Goal: Communication & Community: Answer question/provide support

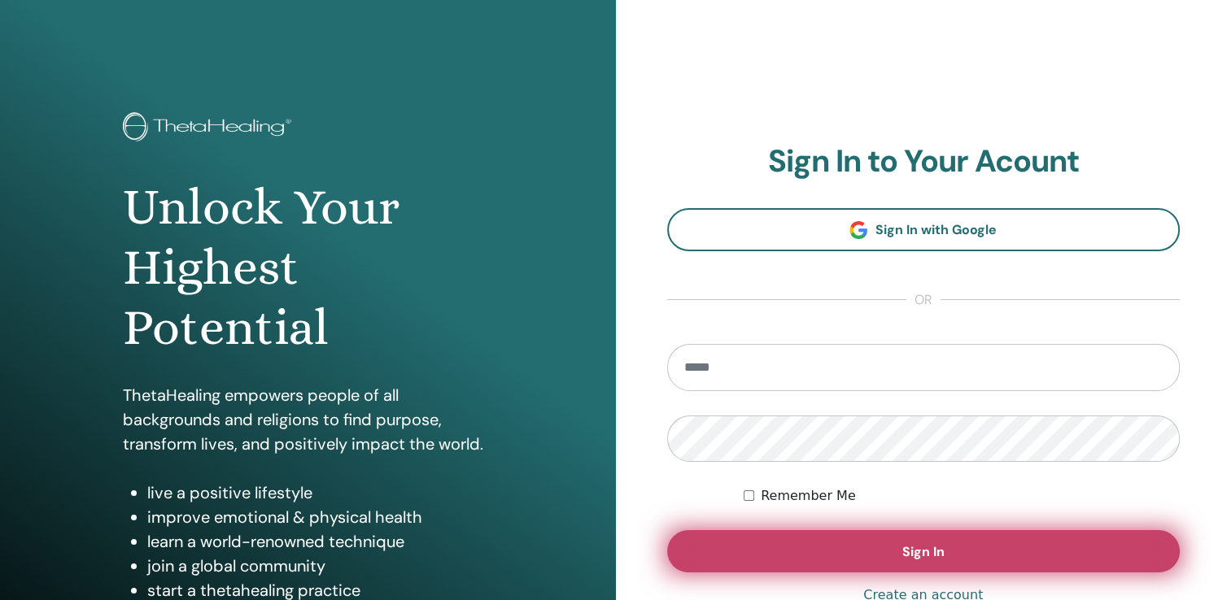
type input "**********"
click at [823, 547] on button "Sign In" at bounding box center [923, 551] width 513 height 42
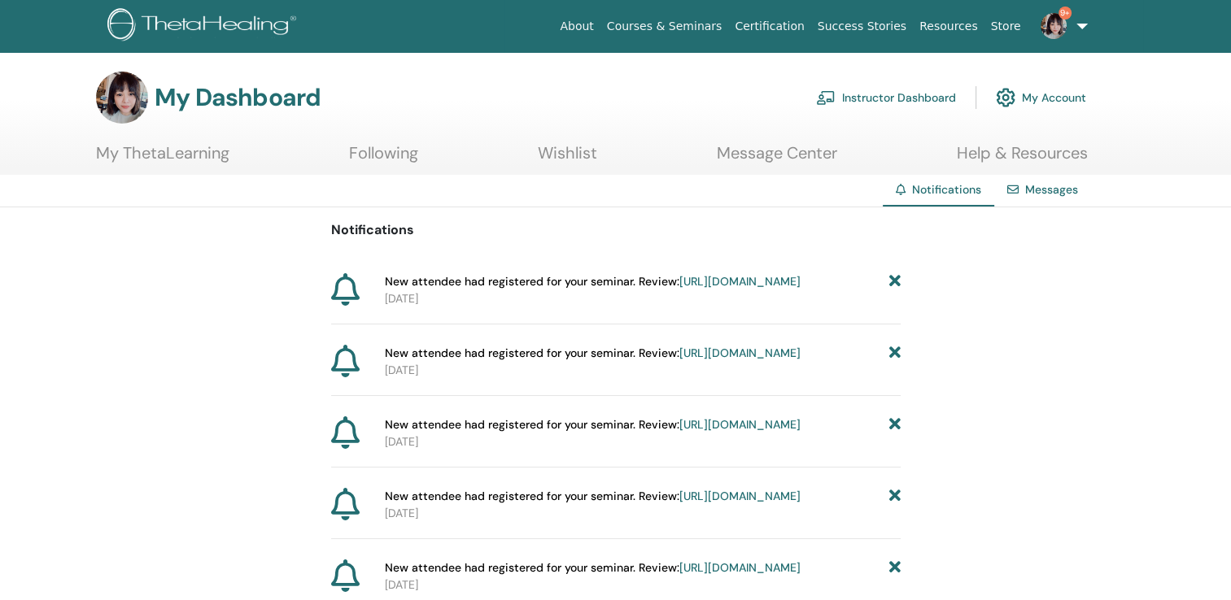
click at [1058, 24] on img at bounding box center [1054, 26] width 26 height 26
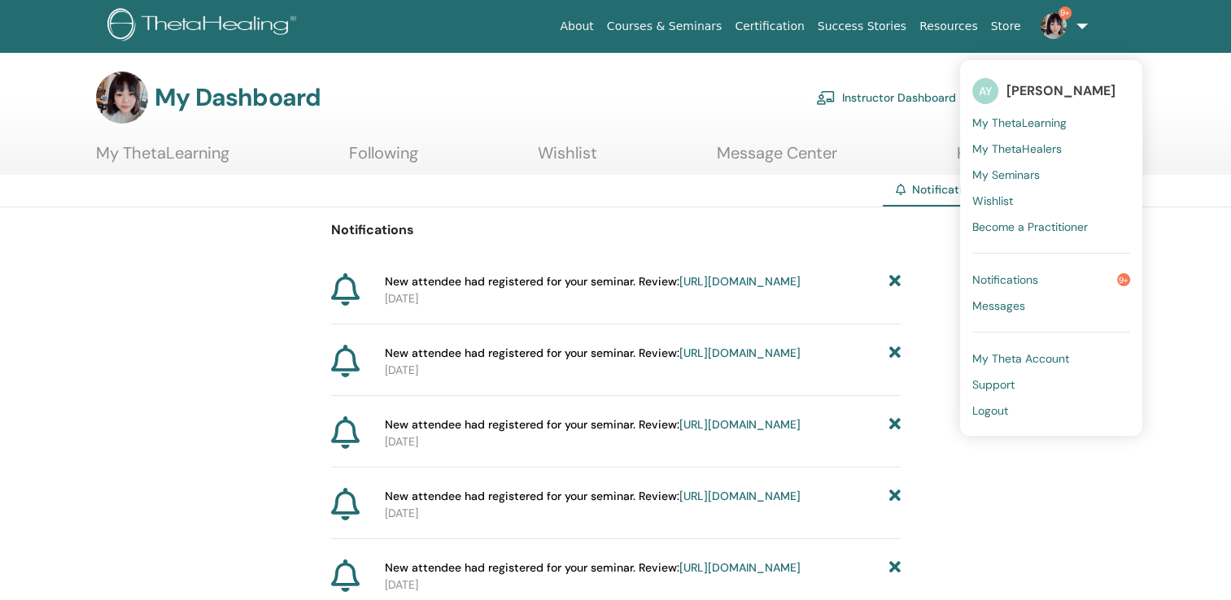
click at [1000, 303] on span "Messages" at bounding box center [998, 306] width 53 height 15
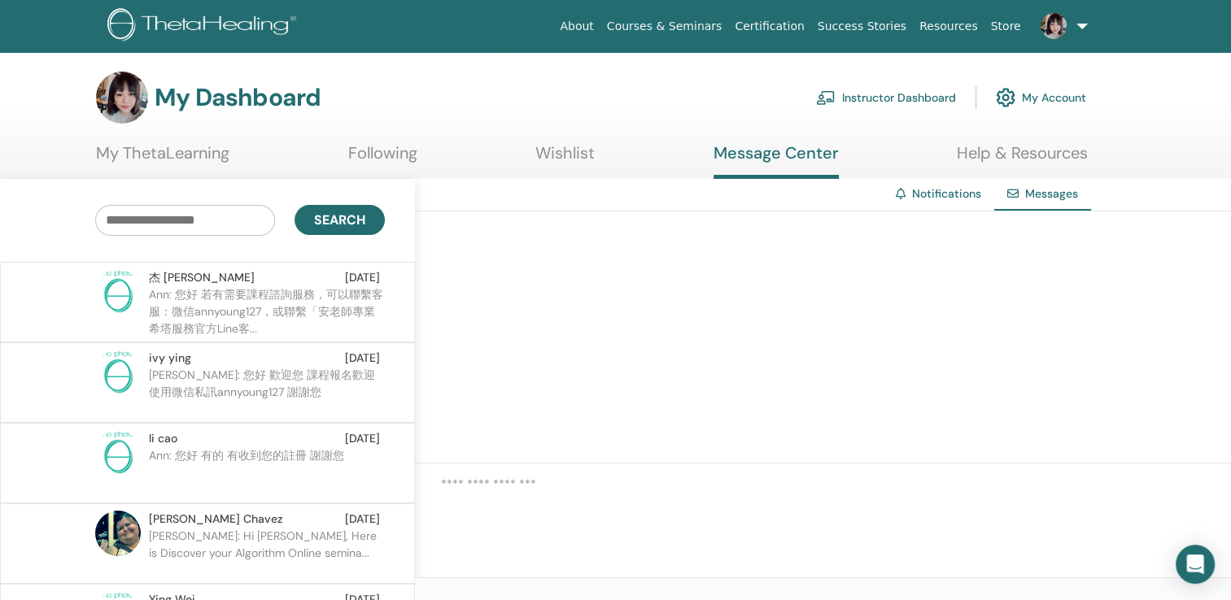
click at [277, 316] on p "Ann: 您好 若有需要課程諮詢服務，可以聯繫客服：微信annyoung127，或聯繫「安老師專業希塔服務官方Line客..." at bounding box center [267, 310] width 236 height 49
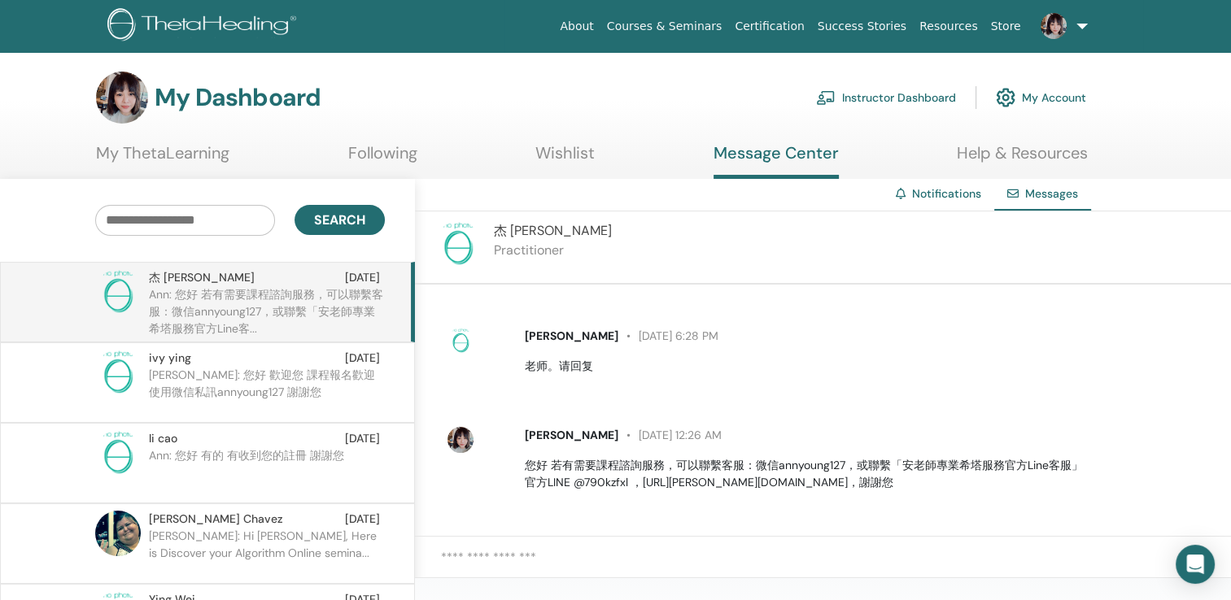
scroll to position [759, 0]
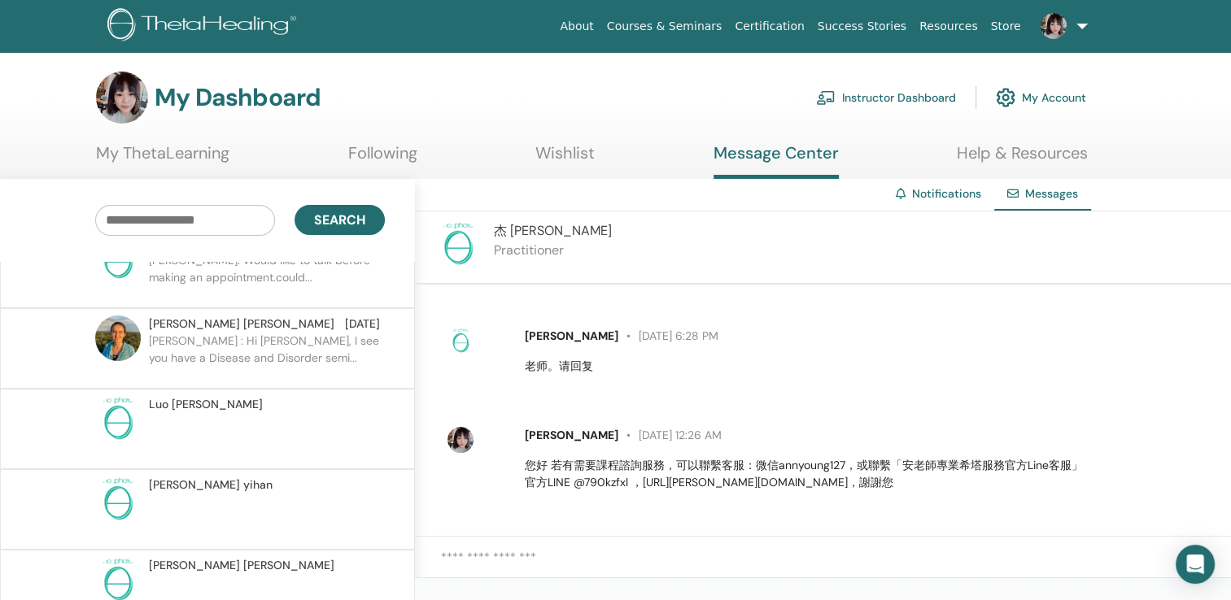
click at [245, 416] on p at bounding box center [267, 437] width 236 height 49
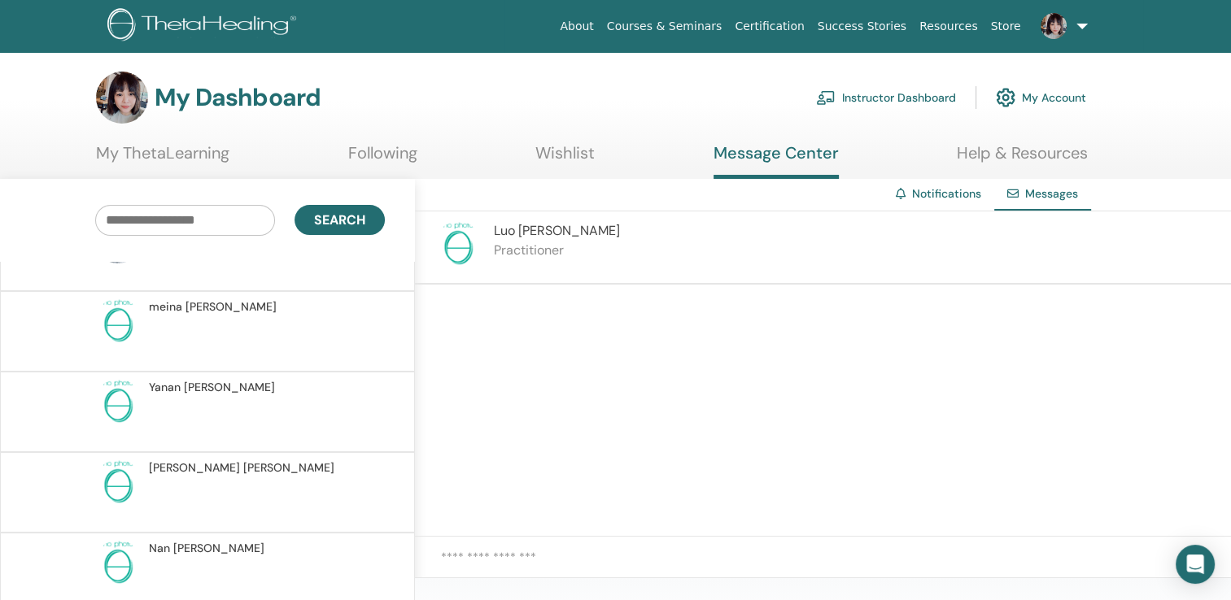
scroll to position [7593, 0]
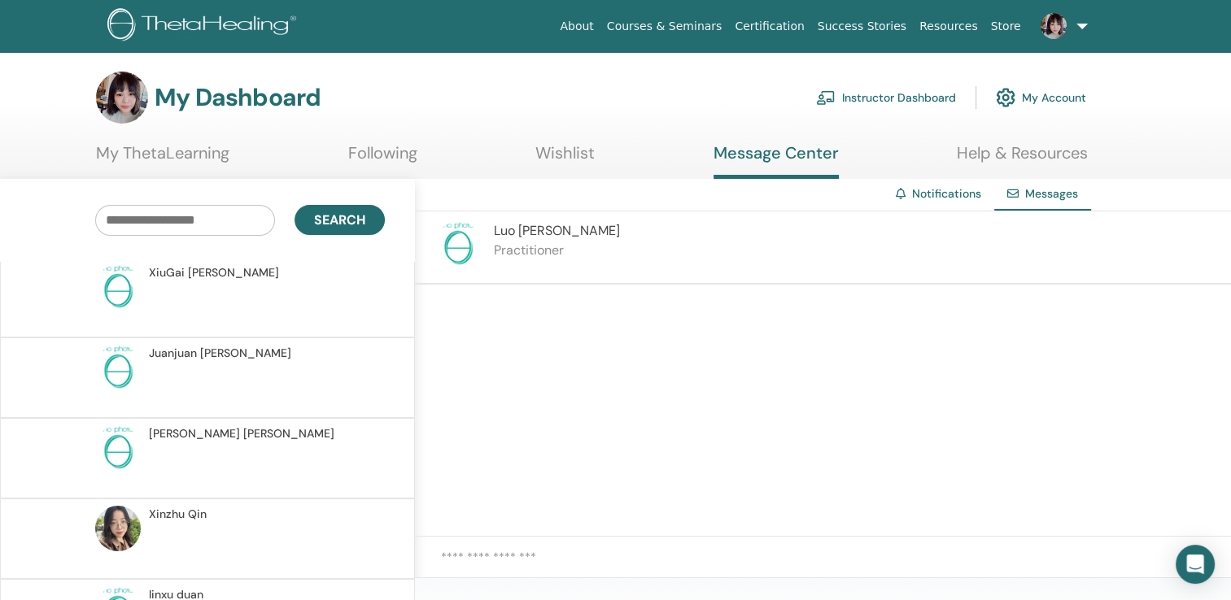
click at [212, 506] on div "[PERSON_NAME]" at bounding box center [264, 514] width 231 height 17
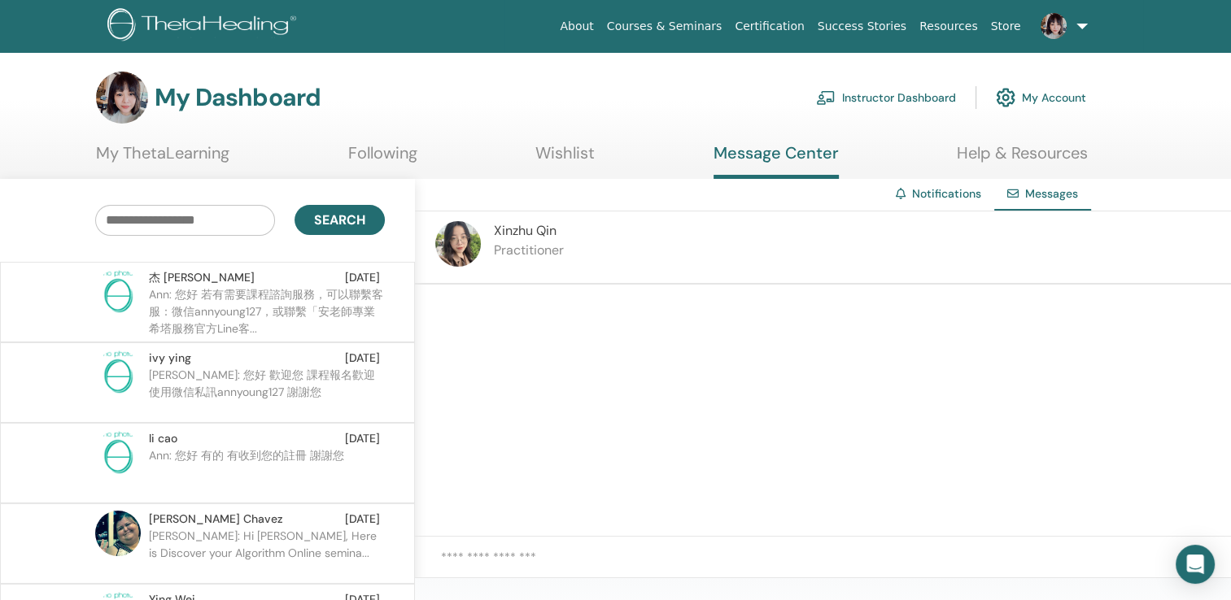
click at [257, 303] on p "Ann: 您好 若有需要課程諮詢服務，可以聯繫客服：微信annyoung127，或聯繫「安老師專業希塔服務官方Line客..." at bounding box center [267, 310] width 236 height 49
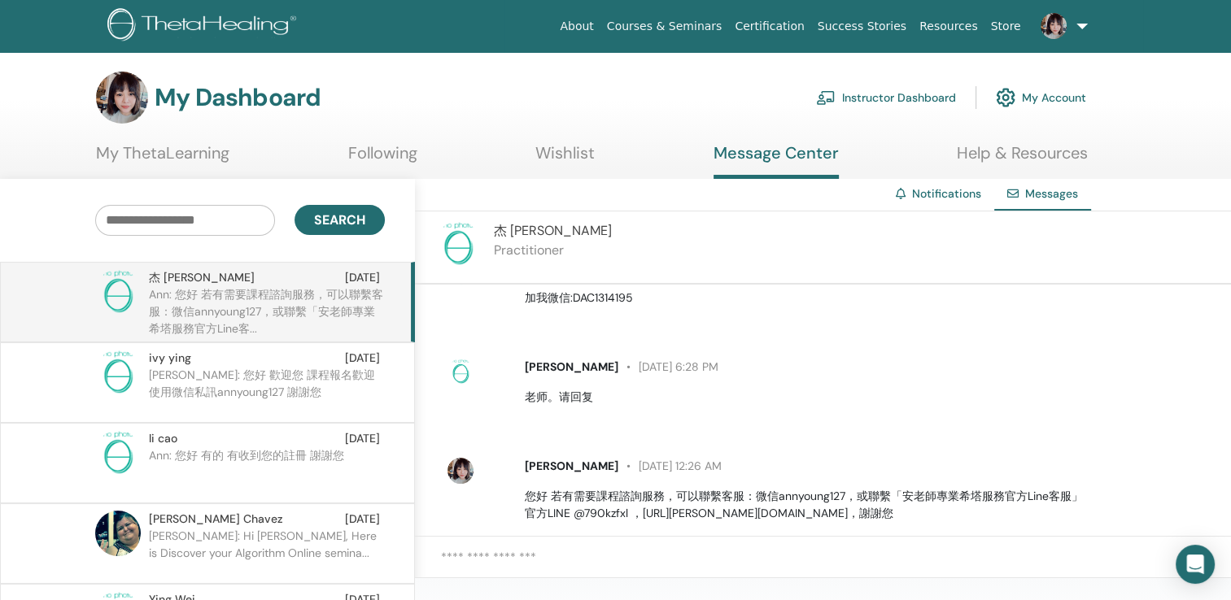
scroll to position [391, 0]
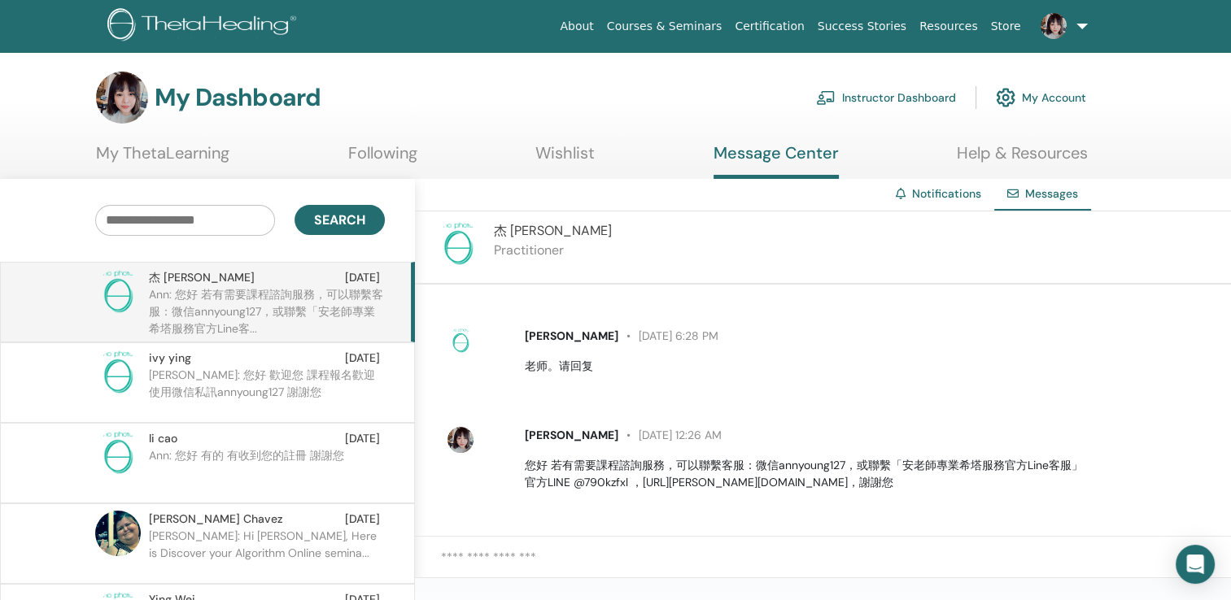
click at [241, 379] on p "[PERSON_NAME]: 您好 歡迎您 課程報名歡迎使用微信私訊annyoung127 謝謝您" at bounding box center [267, 391] width 236 height 49
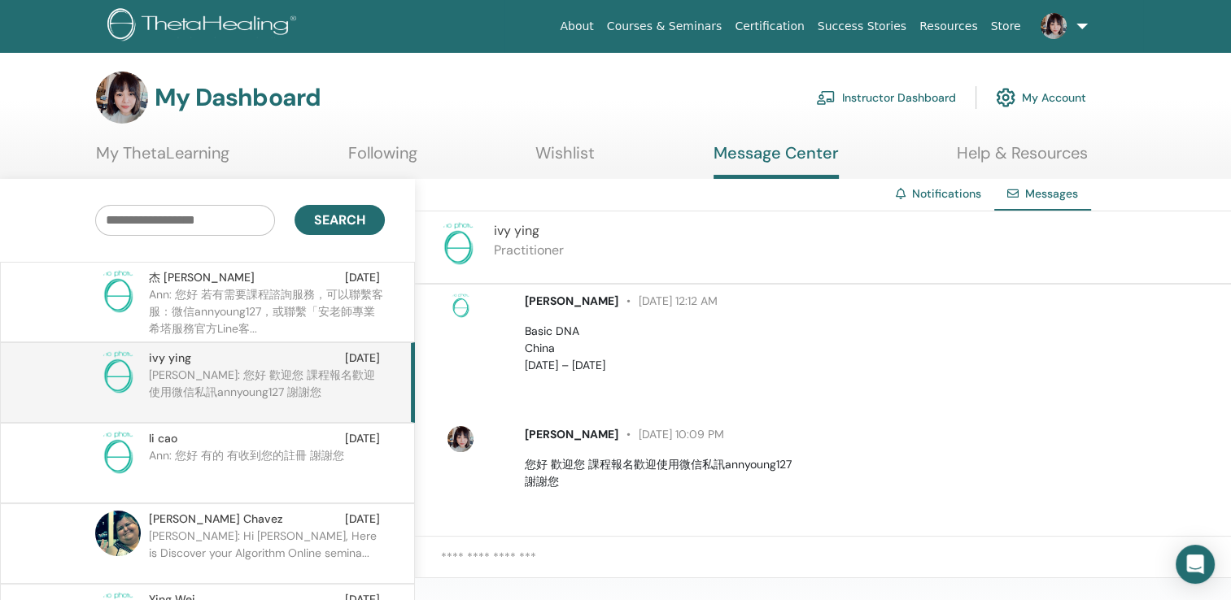
scroll to position [110, 0]
click at [309, 444] on div "[PERSON_NAME] [DATE]" at bounding box center [264, 438] width 231 height 17
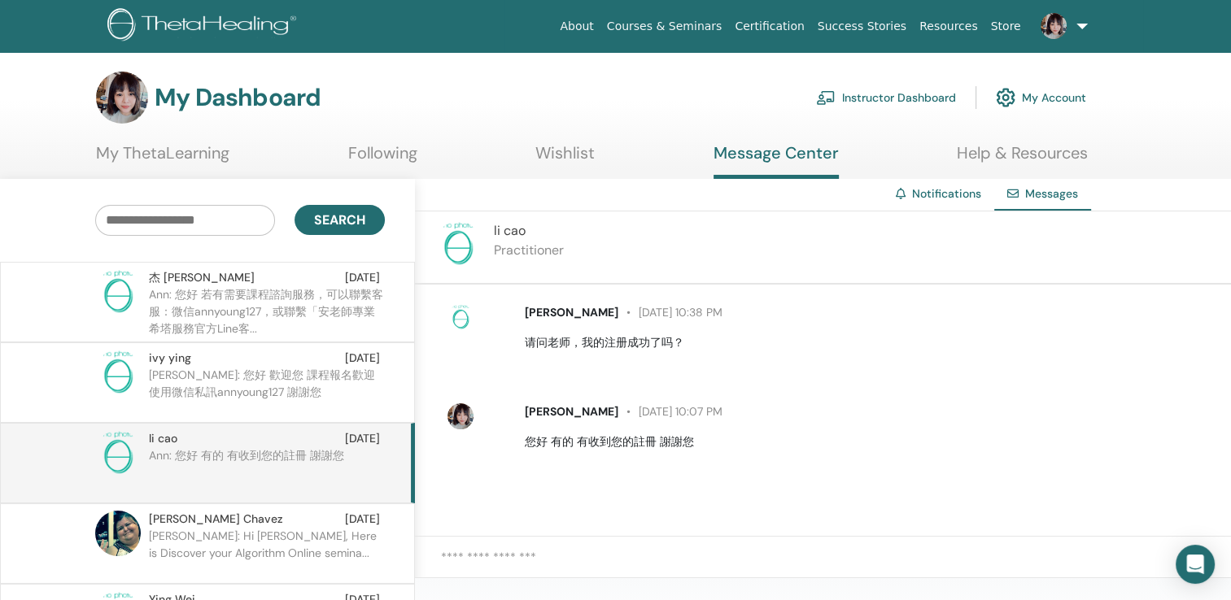
click at [268, 538] on p "[PERSON_NAME]: Hi [PERSON_NAME], Here is Discover your Algorithm Online semina.…" at bounding box center [267, 552] width 236 height 49
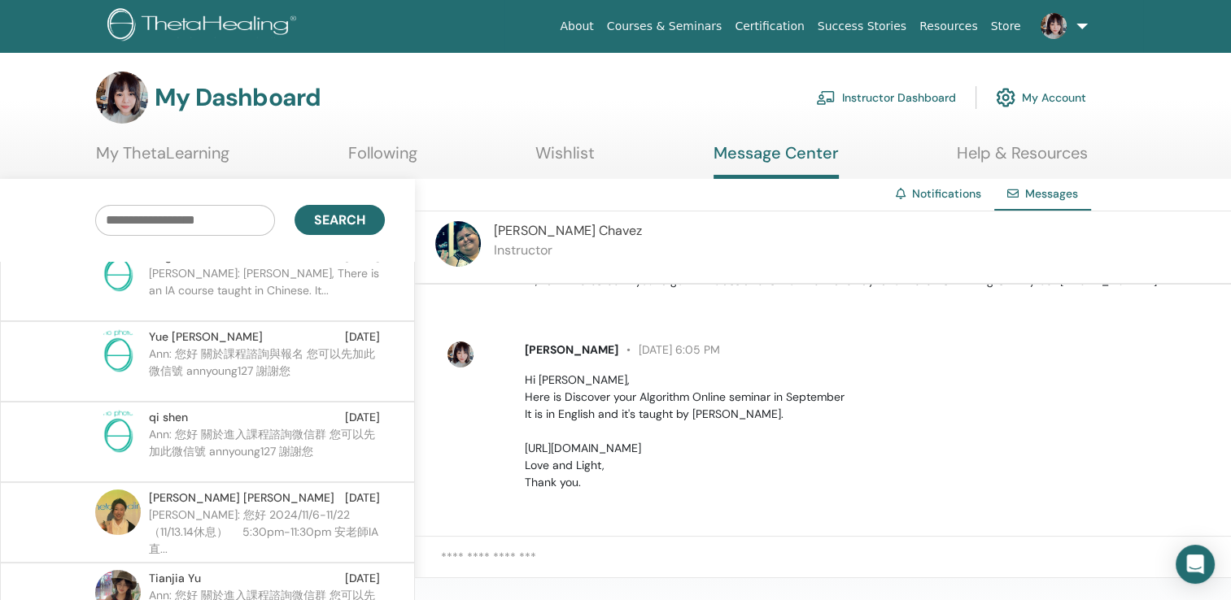
scroll to position [206, 0]
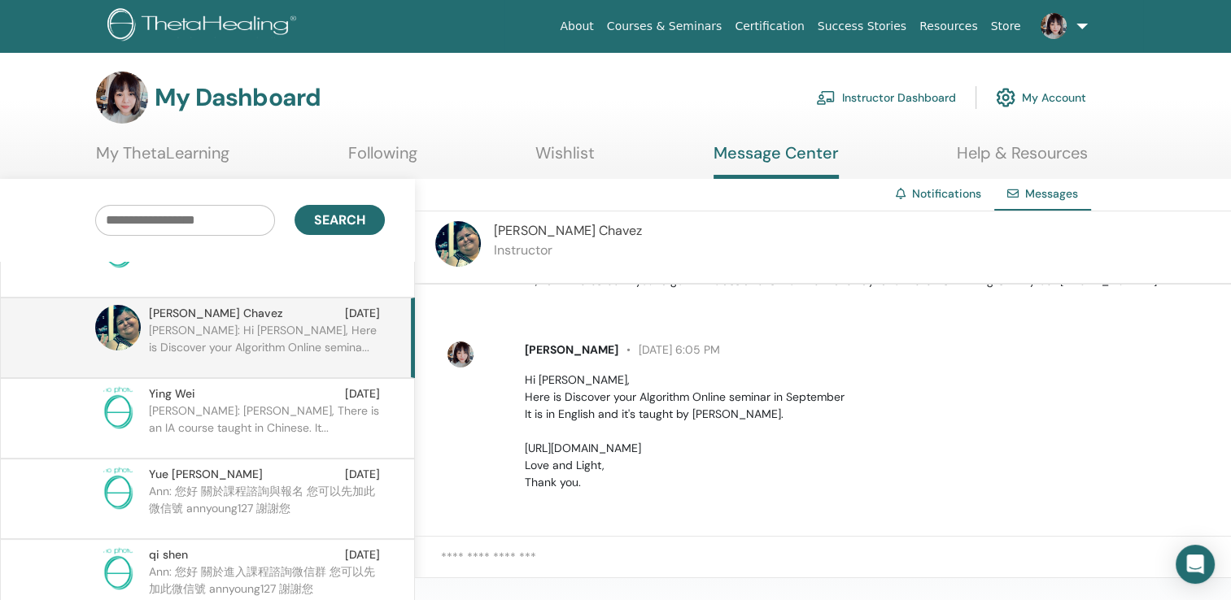
click at [277, 415] on p "[PERSON_NAME]: [PERSON_NAME], There is an IA course taught in Chinese. It..." at bounding box center [267, 427] width 236 height 49
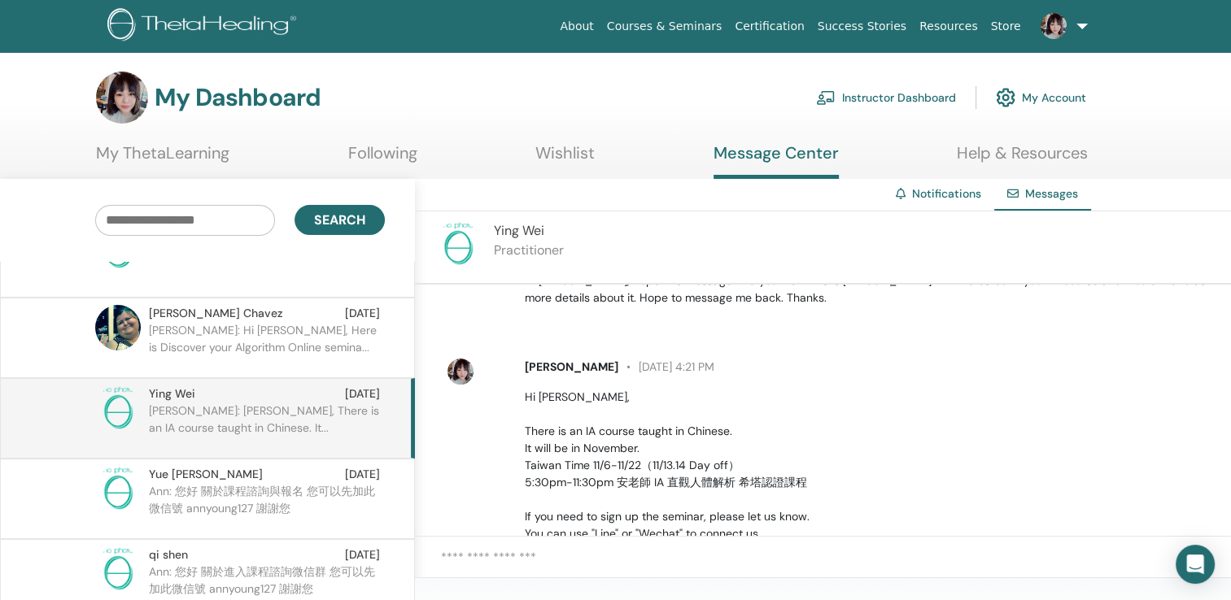
click at [229, 503] on p "Ann: 您好 關於課程諮詢與報名 您可以先加此微信號 annyoung127 謝謝您" at bounding box center [267, 507] width 236 height 49
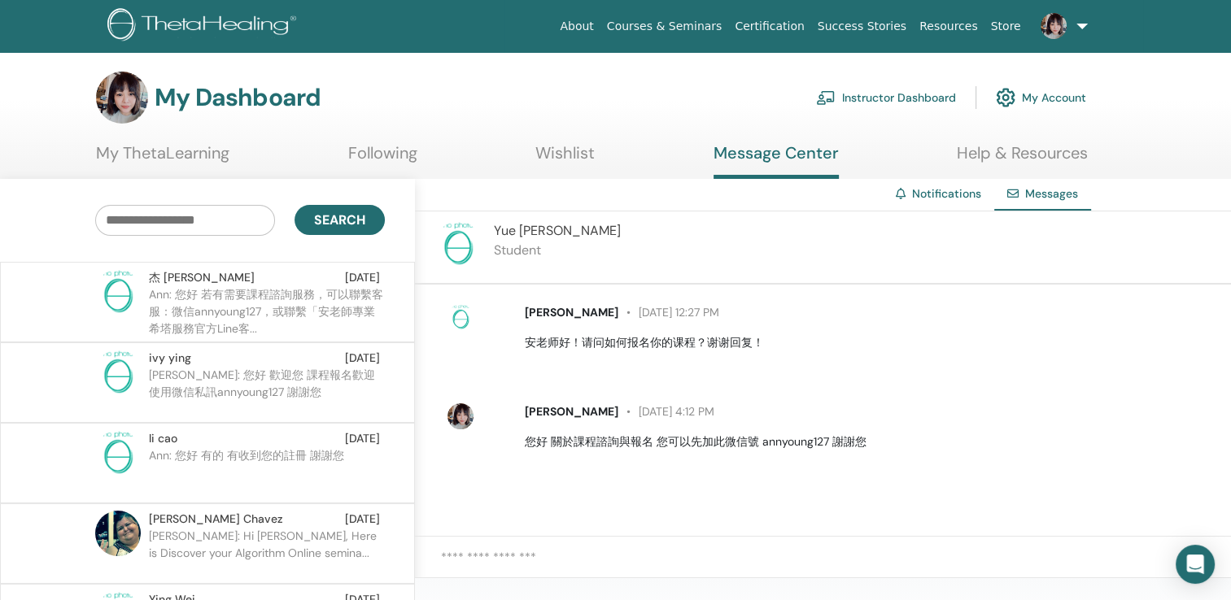
click at [194, 220] on input "text" at bounding box center [185, 220] width 180 height 31
